Goal: Information Seeking & Learning: Learn about a topic

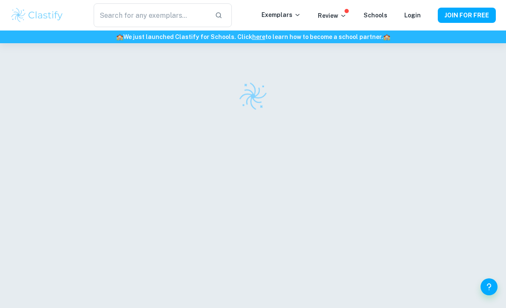
scroll to position [221, 77]
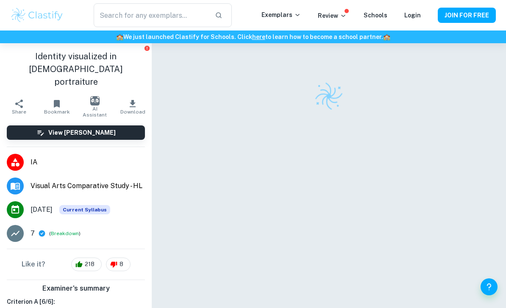
checkbox input "true"
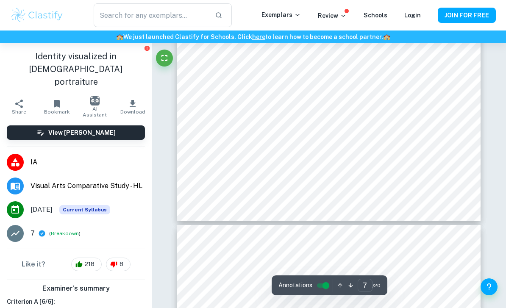
scroll to position [1460, 0]
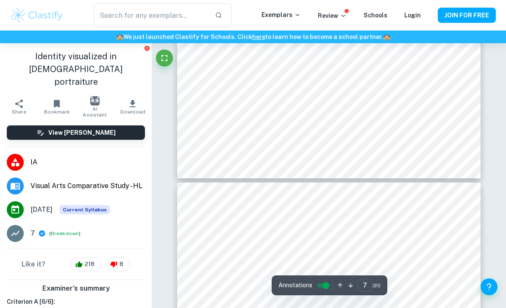
type input "6"
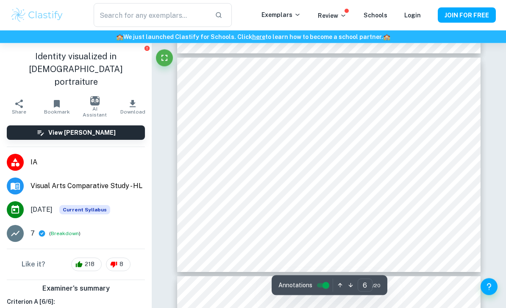
scroll to position [1148, 0]
